Goal: Find specific page/section: Find specific page/section

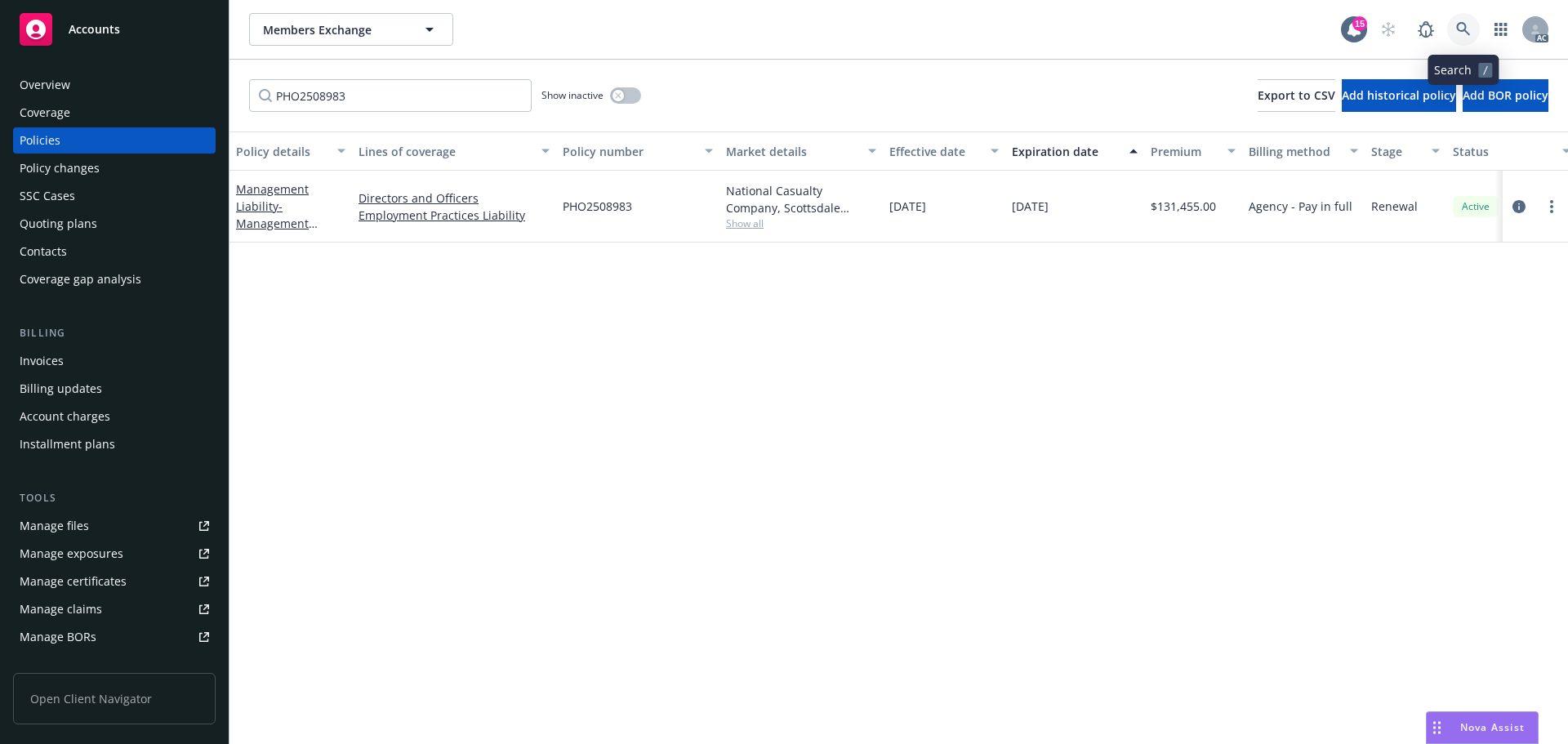
click at [1456, 23] on icon at bounding box center [1463, 29] width 15 height 15
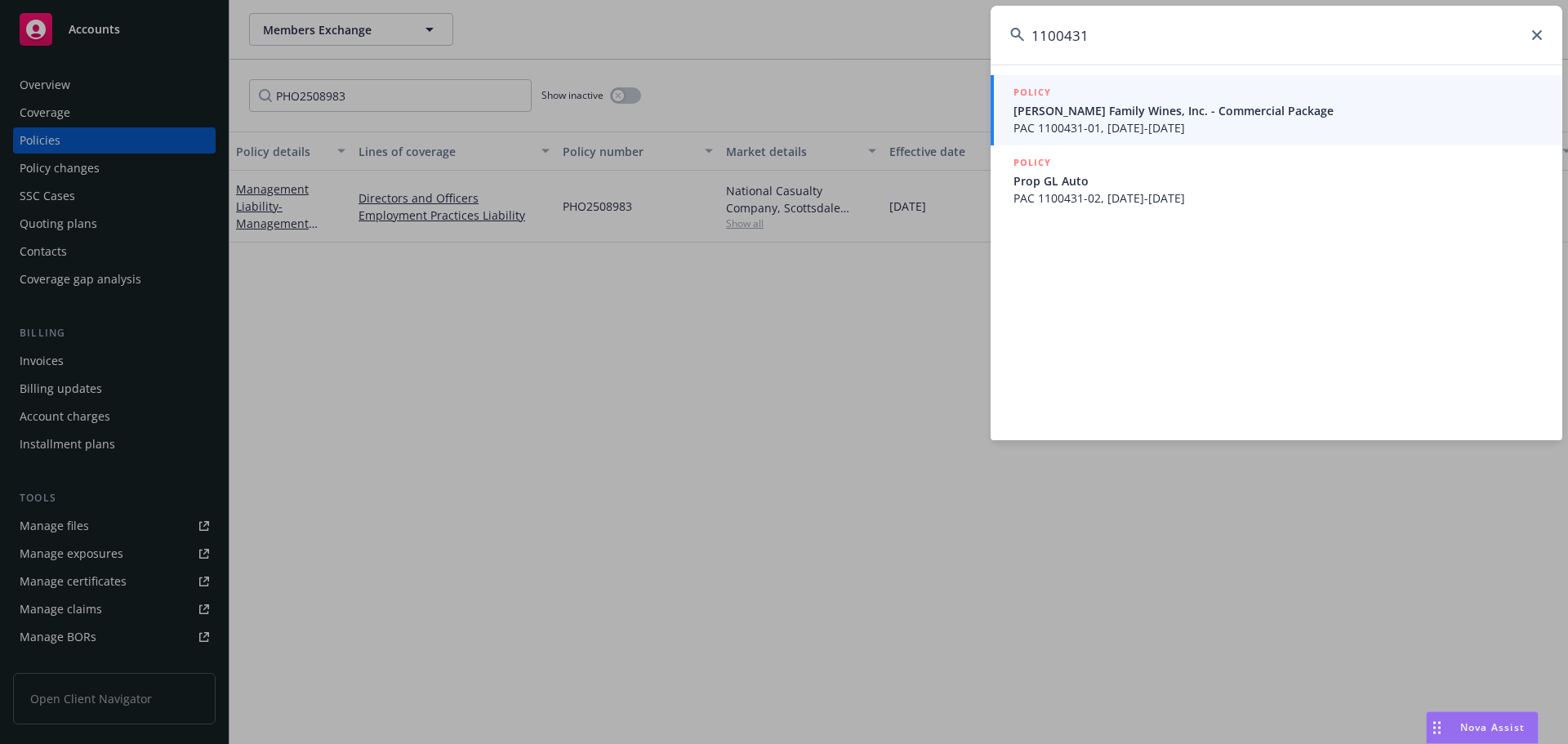
type input "1100431"
click at [1217, 103] on span "[PERSON_NAME] Family Wines, Inc. - Commercial Package" at bounding box center [1277, 110] width 529 height 17
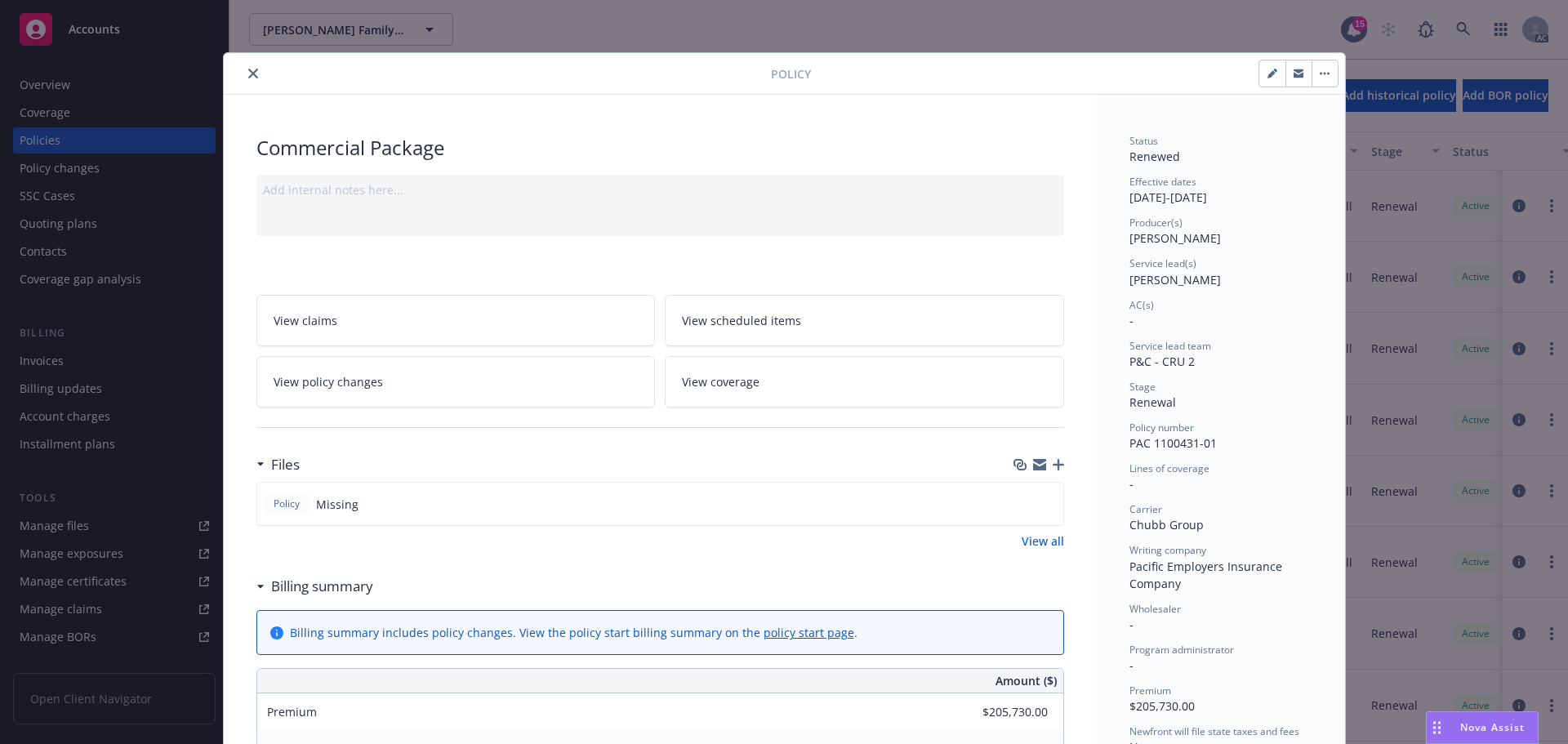
click at [248, 74] on icon "close" at bounding box center [253, 73] width 10 height 10
